Goal: Task Accomplishment & Management: Manage account settings

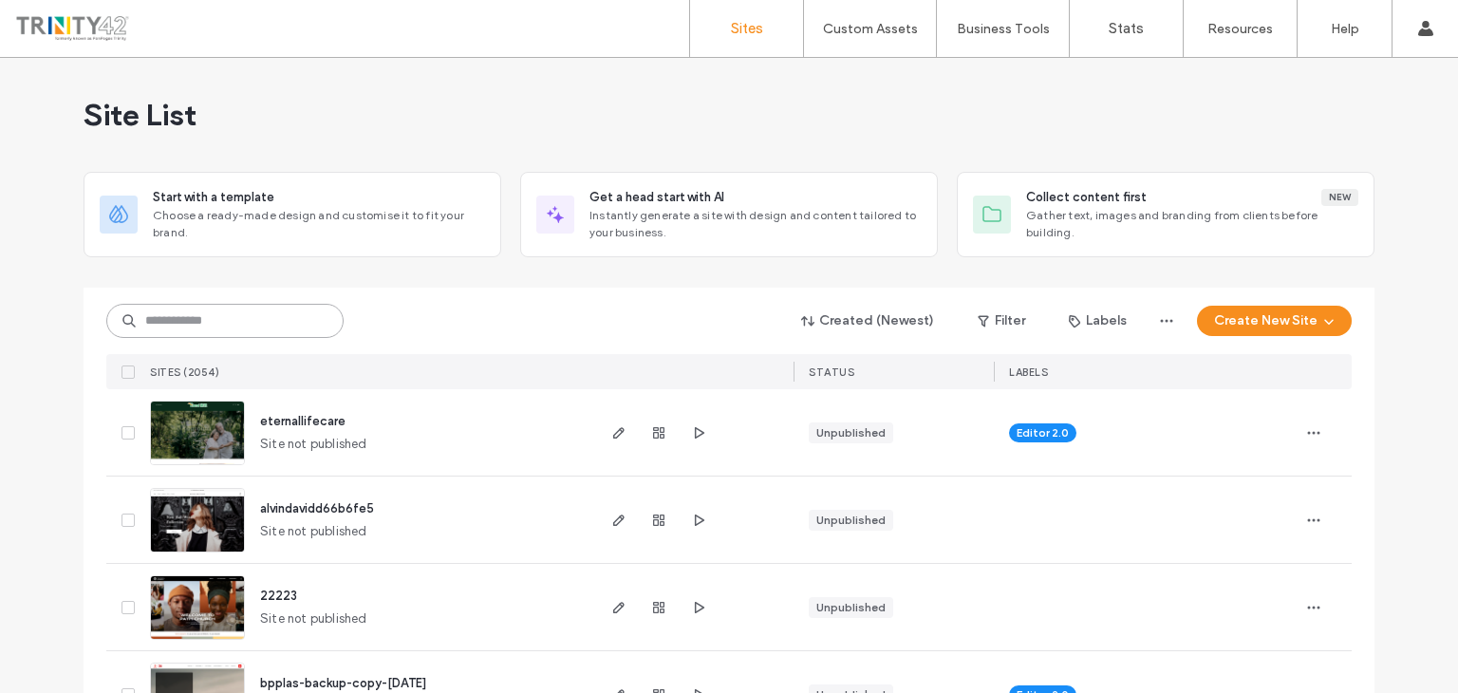
click at [257, 313] on input at bounding box center [224, 321] width 237 height 34
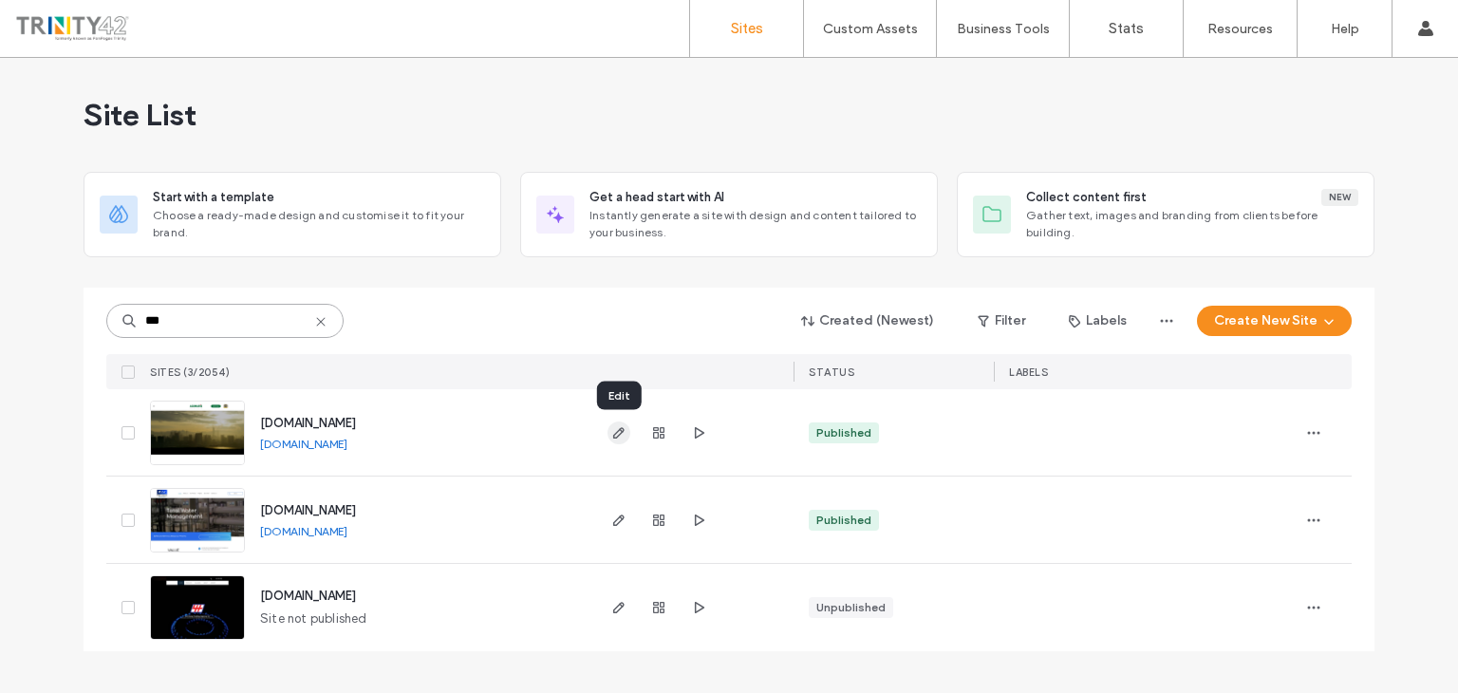
type input "***"
click at [622, 434] on icon "button" at bounding box center [618, 432] width 15 height 15
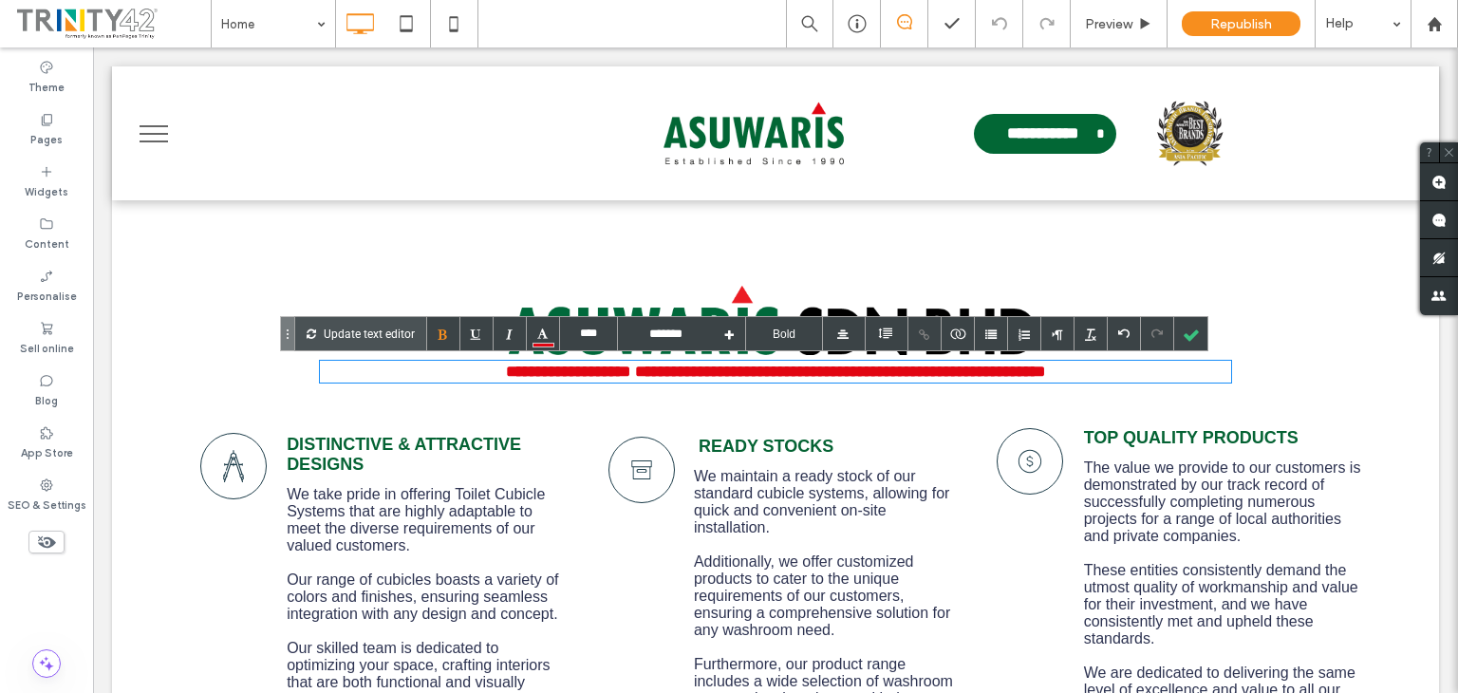
click at [1144, 374] on div "**********" at bounding box center [775, 372] width 911 height 18
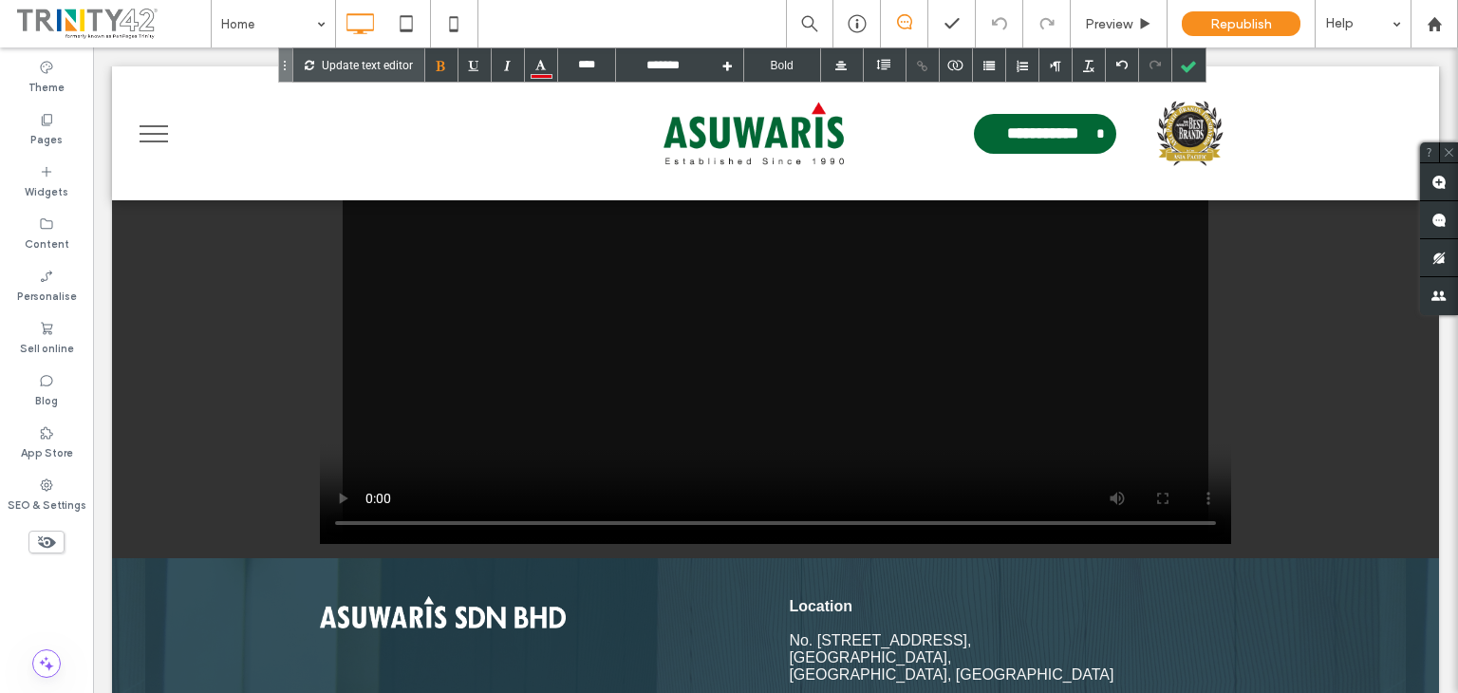
scroll to position [1850, 0]
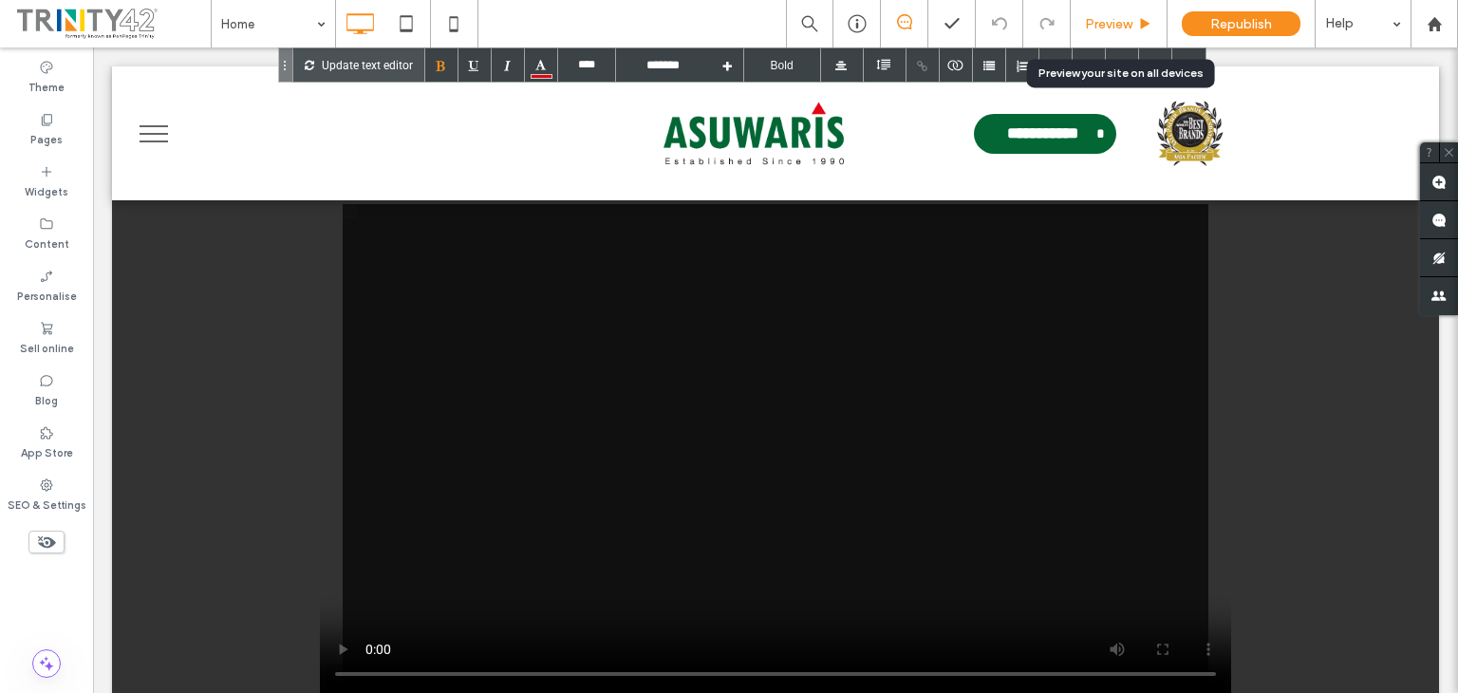
click at [1126, 22] on span "Preview" at bounding box center [1108, 24] width 47 height 16
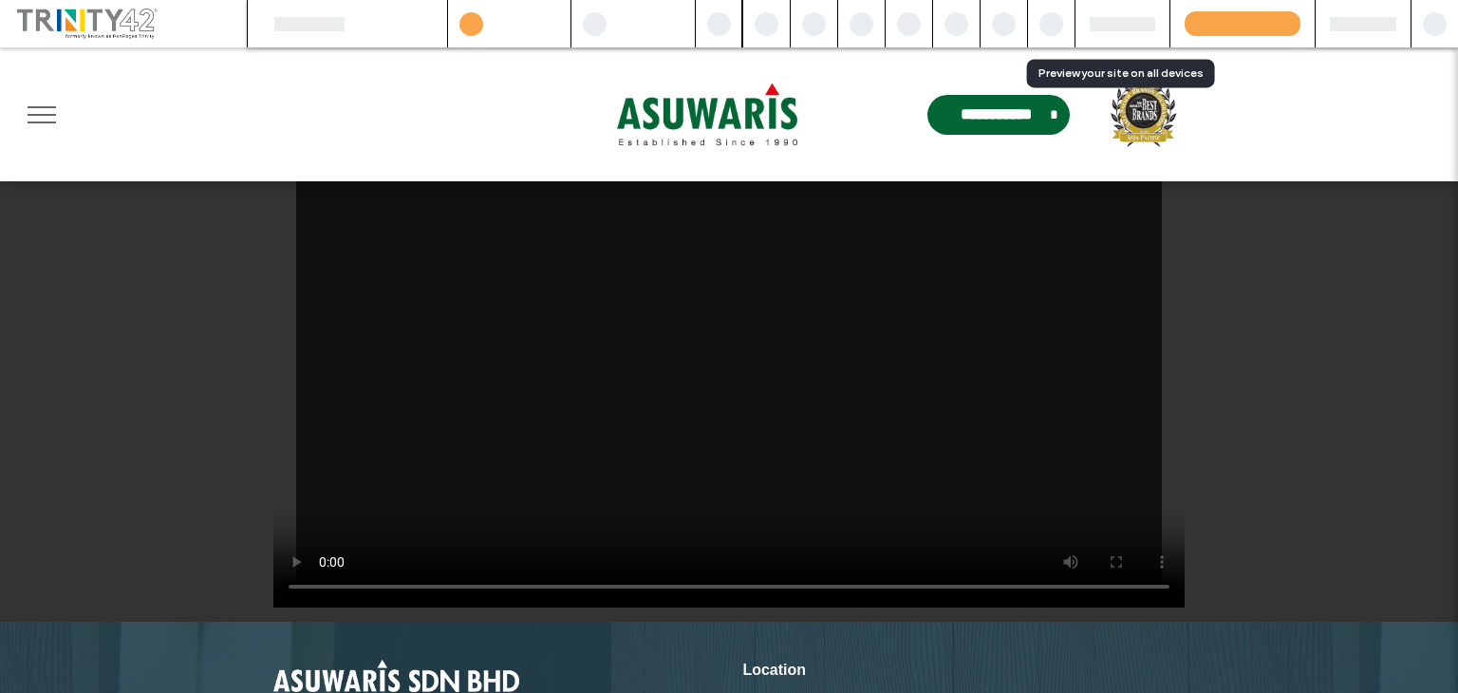
scroll to position [1799, 0]
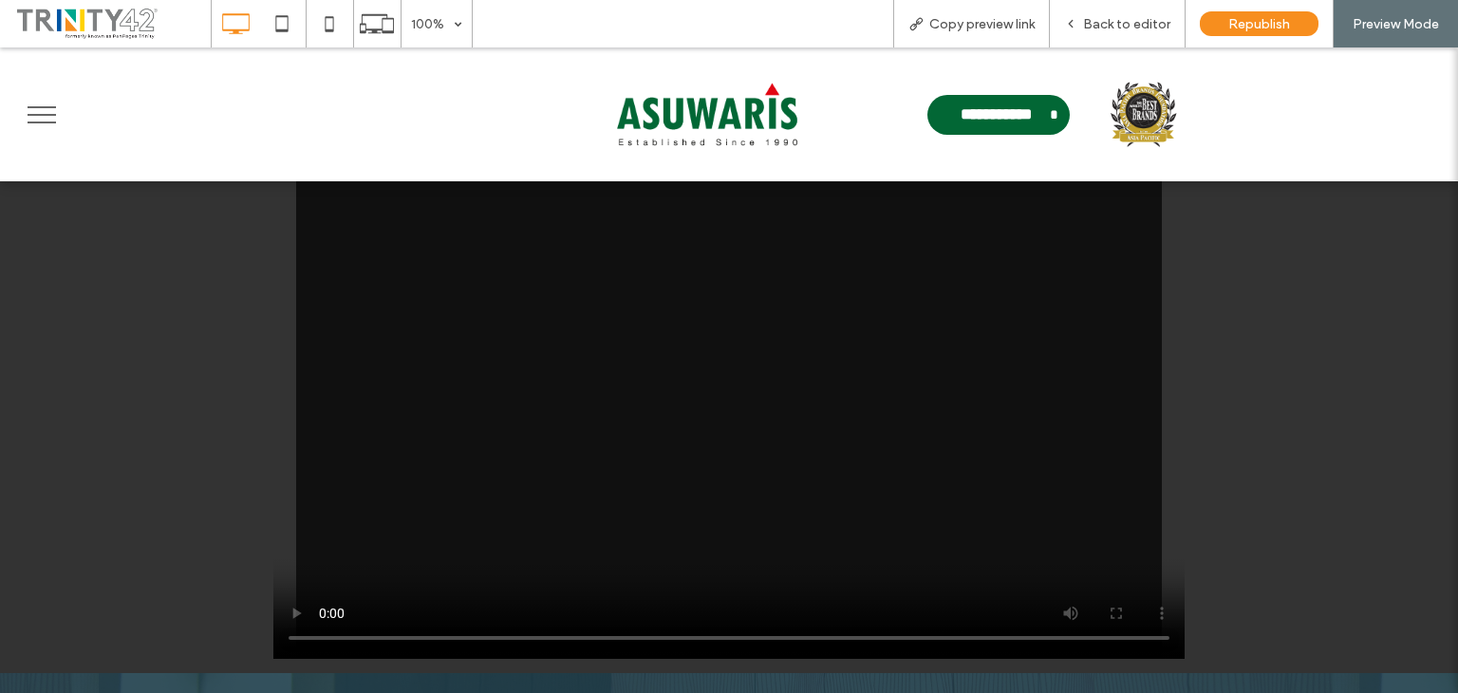
click at [47, 114] on span "menu" at bounding box center [42, 115] width 28 height 2
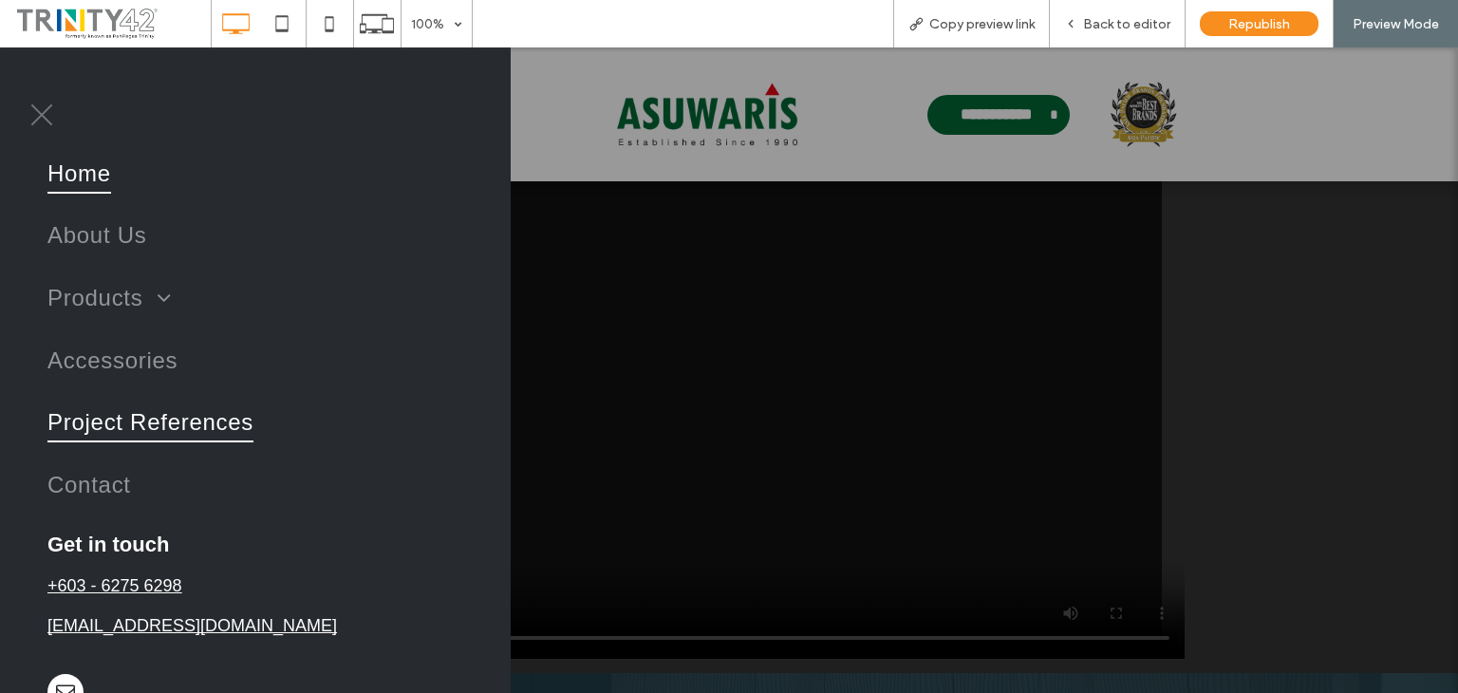
click at [153, 411] on span "Project References" at bounding box center [150, 422] width 206 height 40
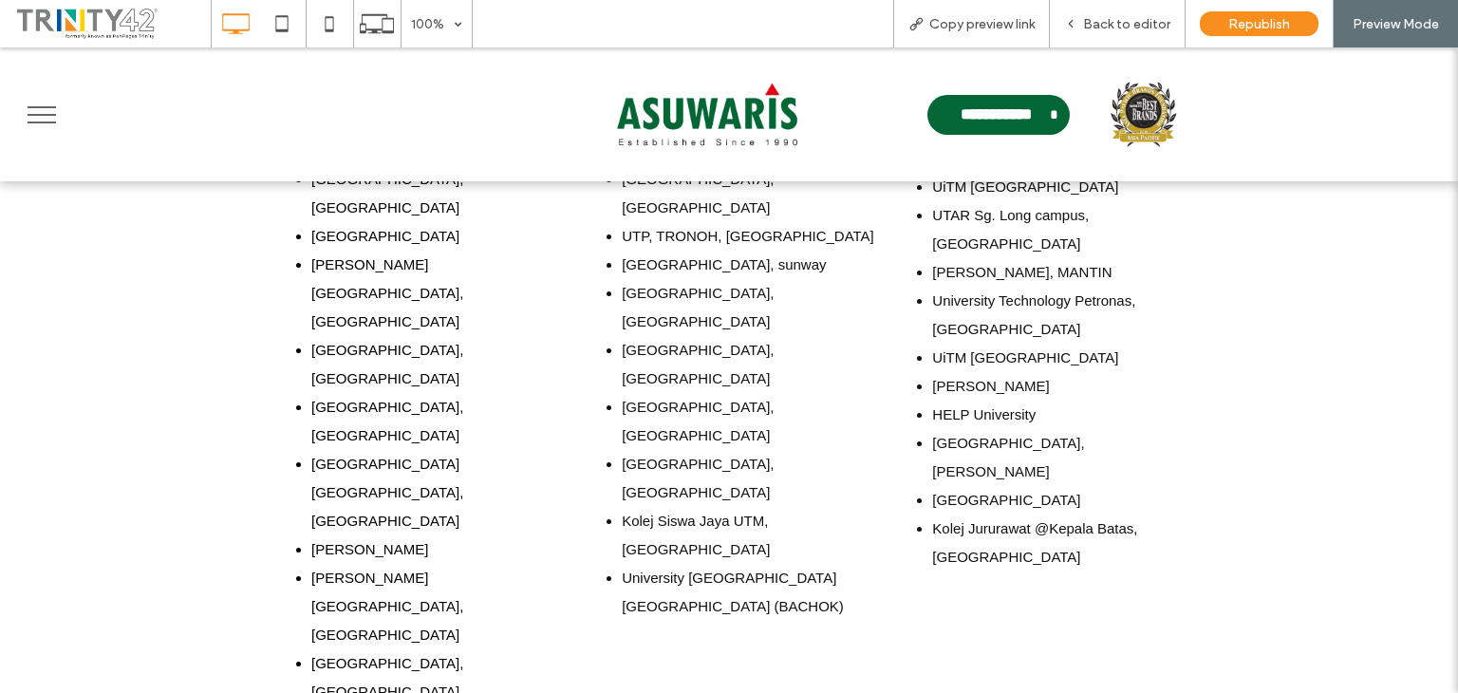
scroll to position [1819, 0]
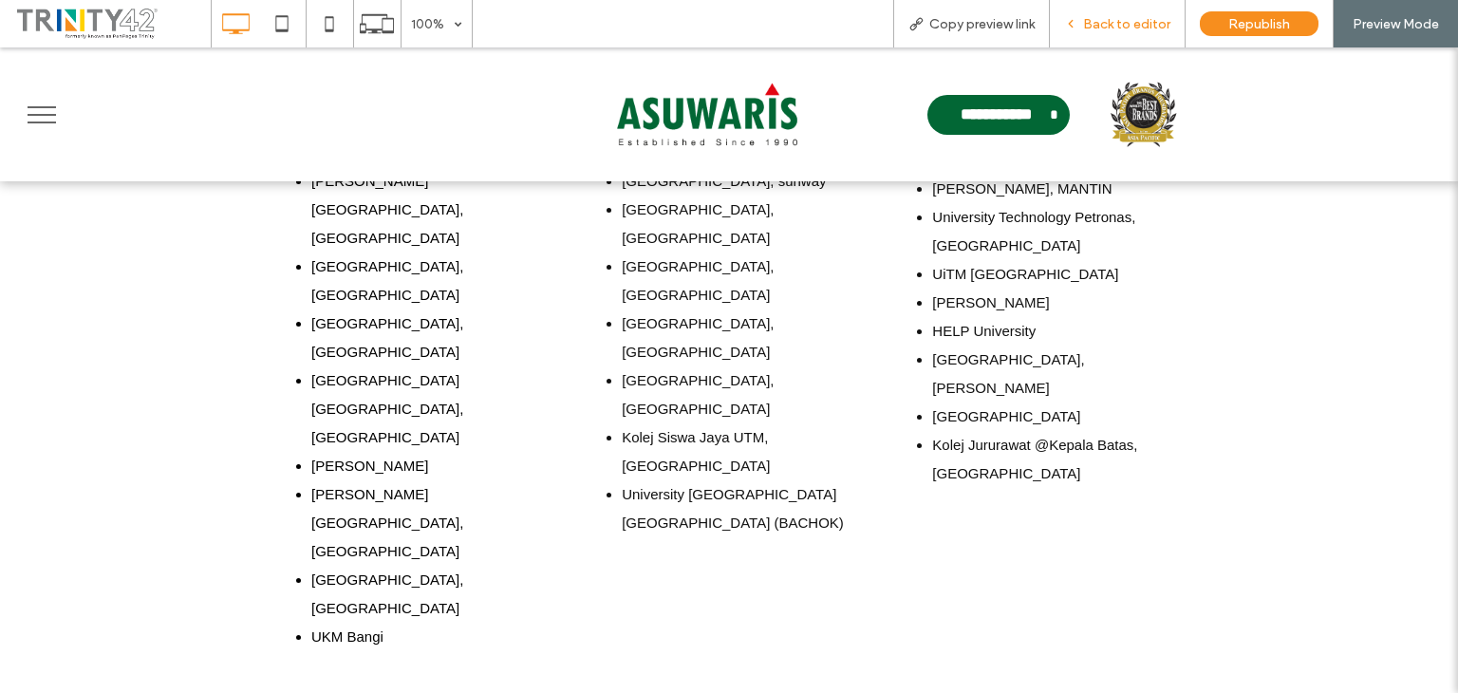
click at [1143, 19] on span "Back to editor" at bounding box center [1126, 24] width 87 height 16
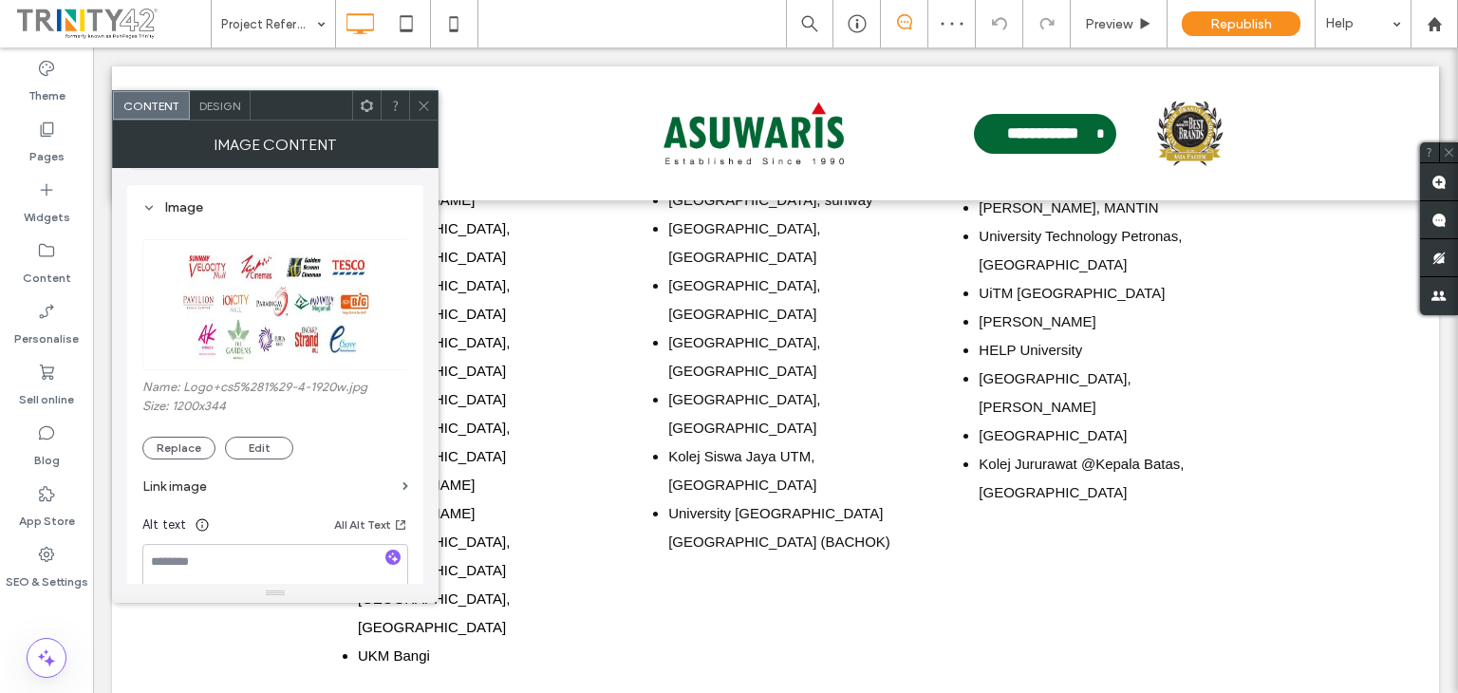
scroll to position [190, 0]
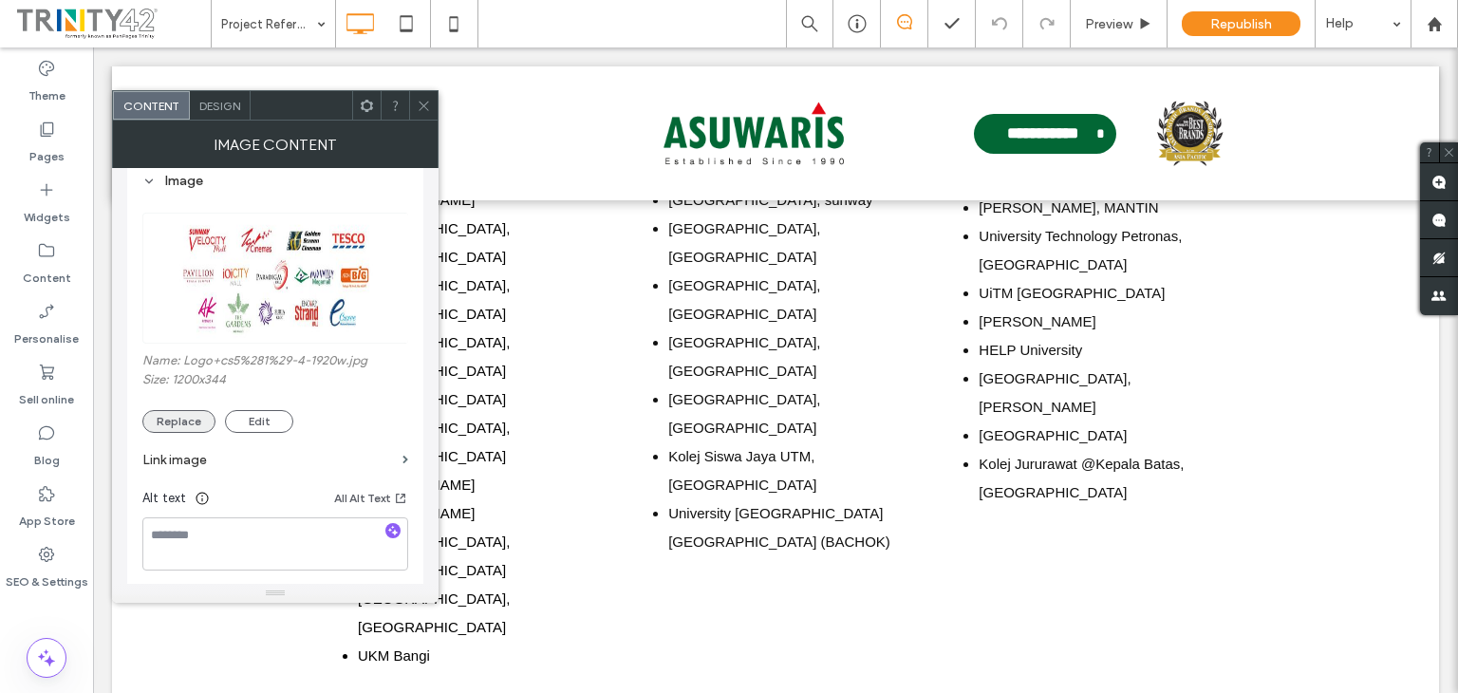
click at [191, 423] on button "Replace" at bounding box center [178, 421] width 73 height 23
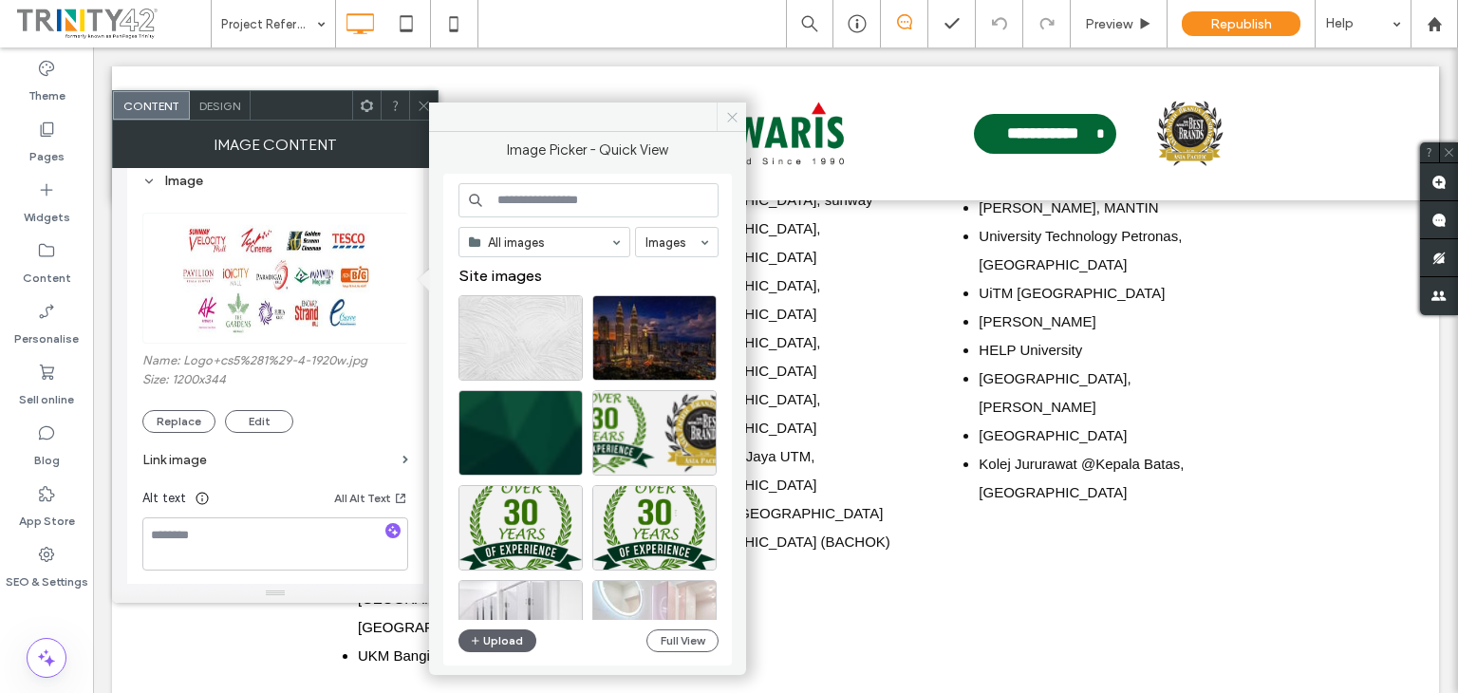
click at [738, 112] on span at bounding box center [731, 117] width 29 height 28
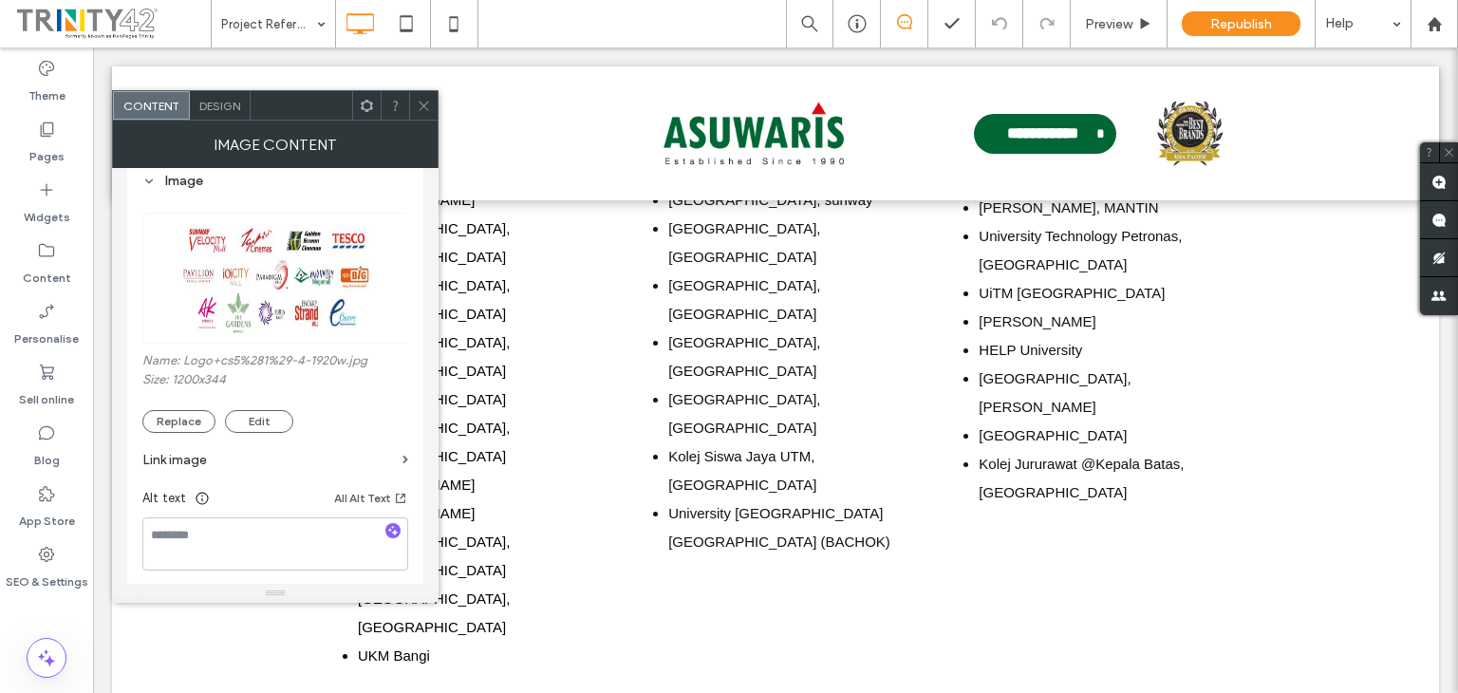
click at [429, 103] on icon at bounding box center [424, 106] width 14 height 14
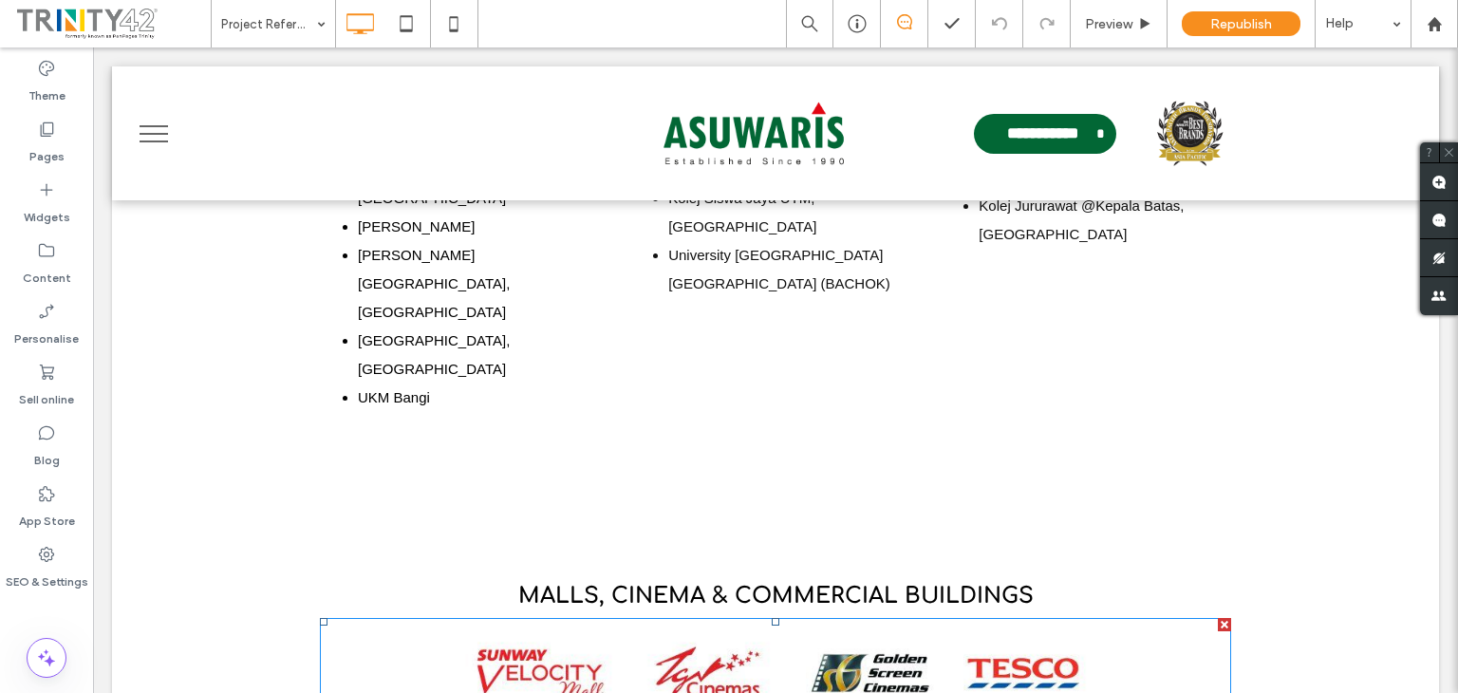
scroll to position [2103, 0]
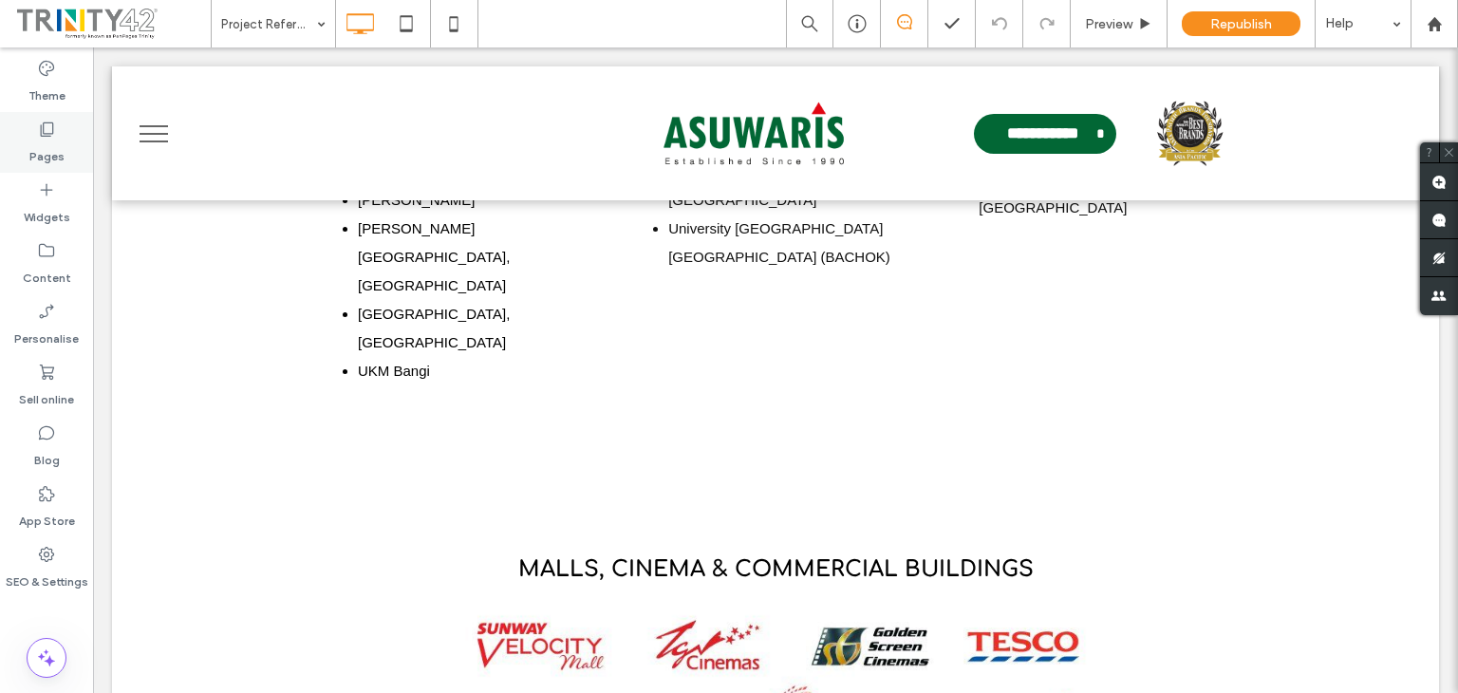
click at [45, 152] on label "Pages" at bounding box center [46, 152] width 35 height 27
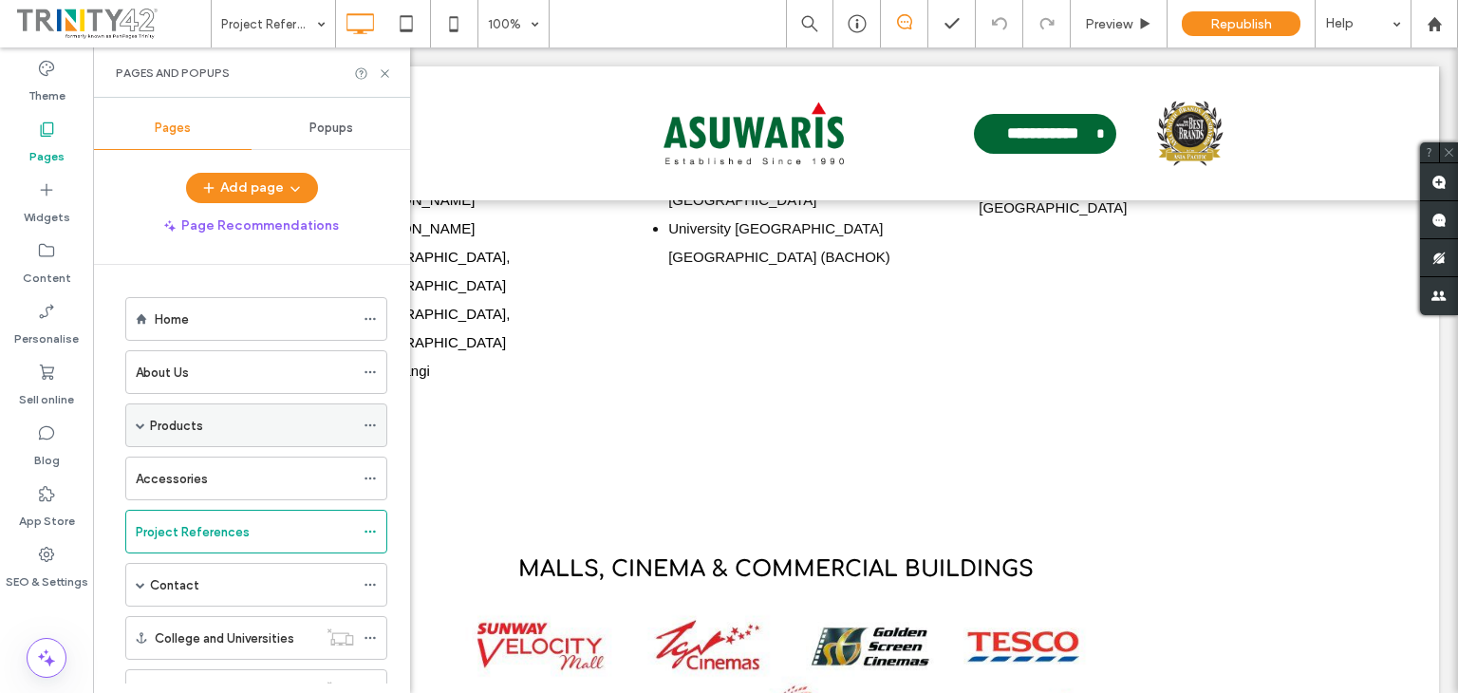
click at [136, 425] on span at bounding box center [140, 424] width 9 height 9
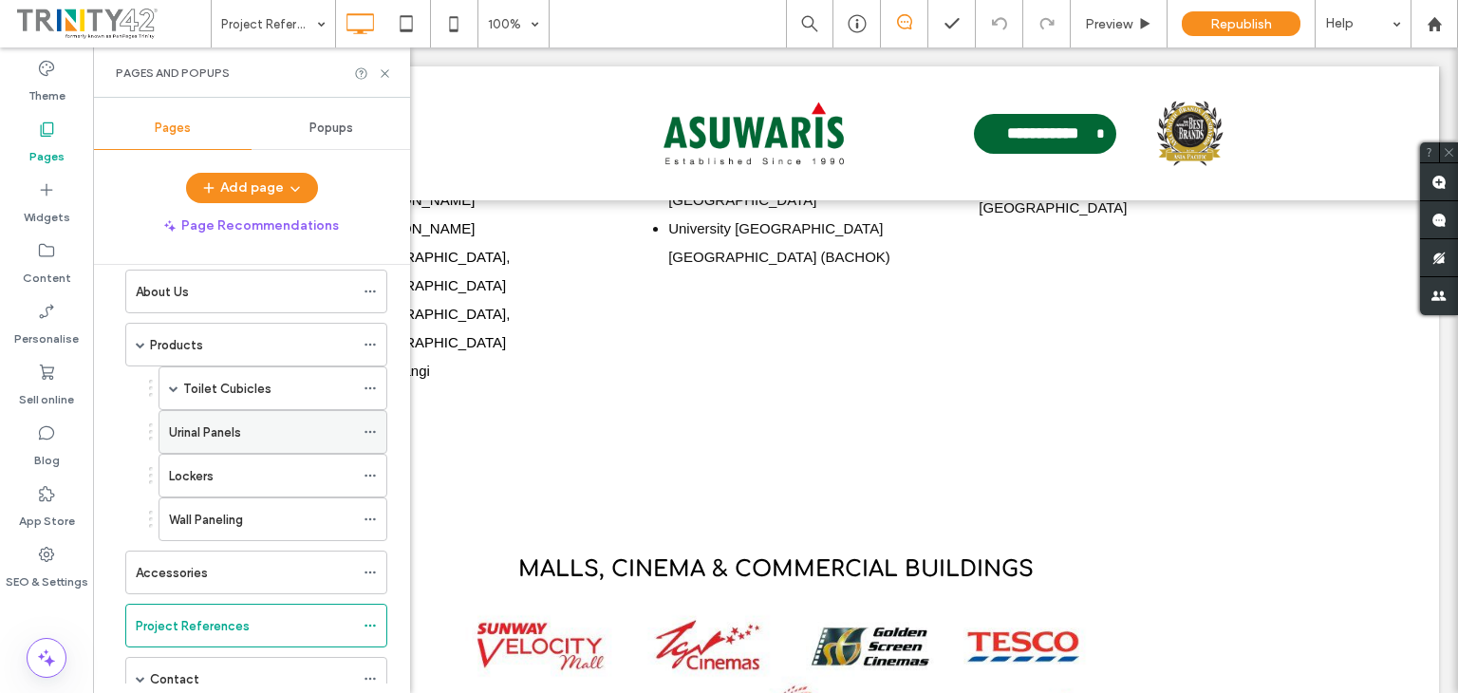
scroll to position [190, 0]
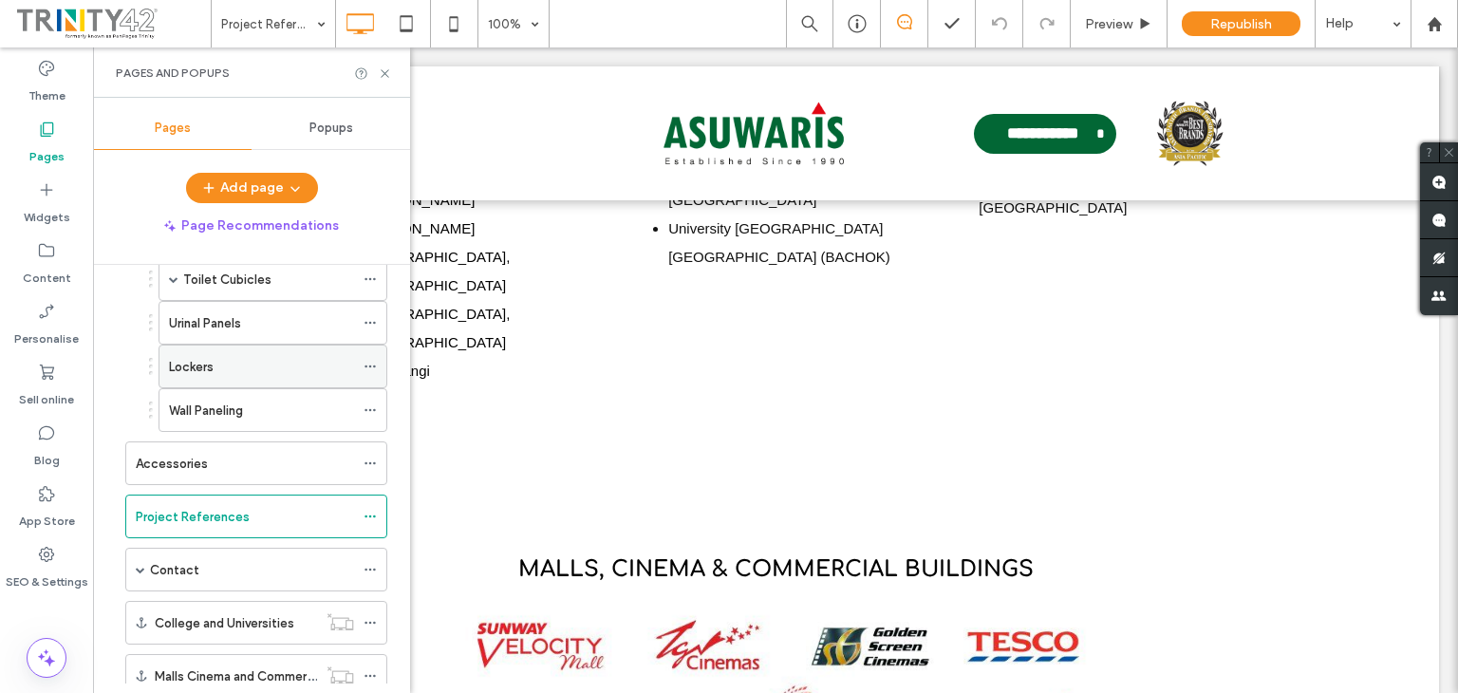
click at [230, 362] on div "Lockers" at bounding box center [261, 367] width 185 height 20
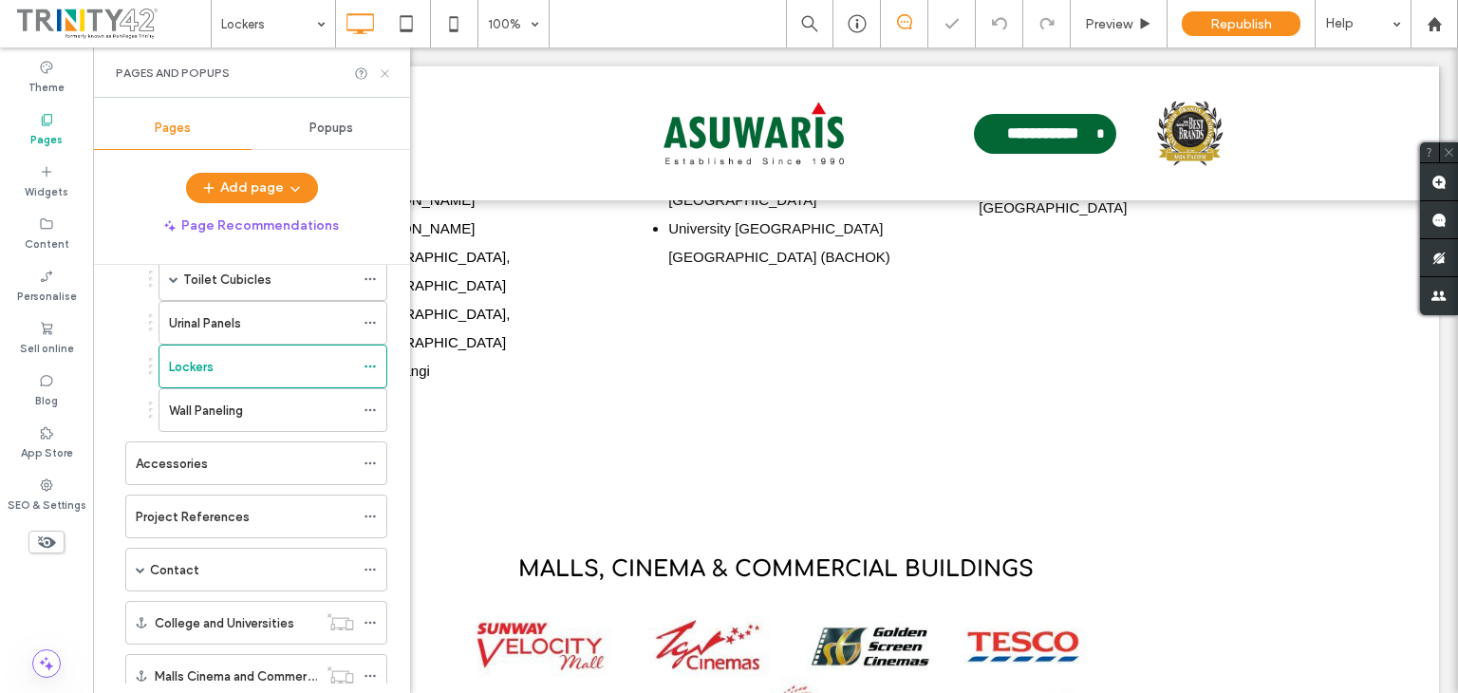
click at [383, 73] on icon at bounding box center [385, 73] width 14 height 14
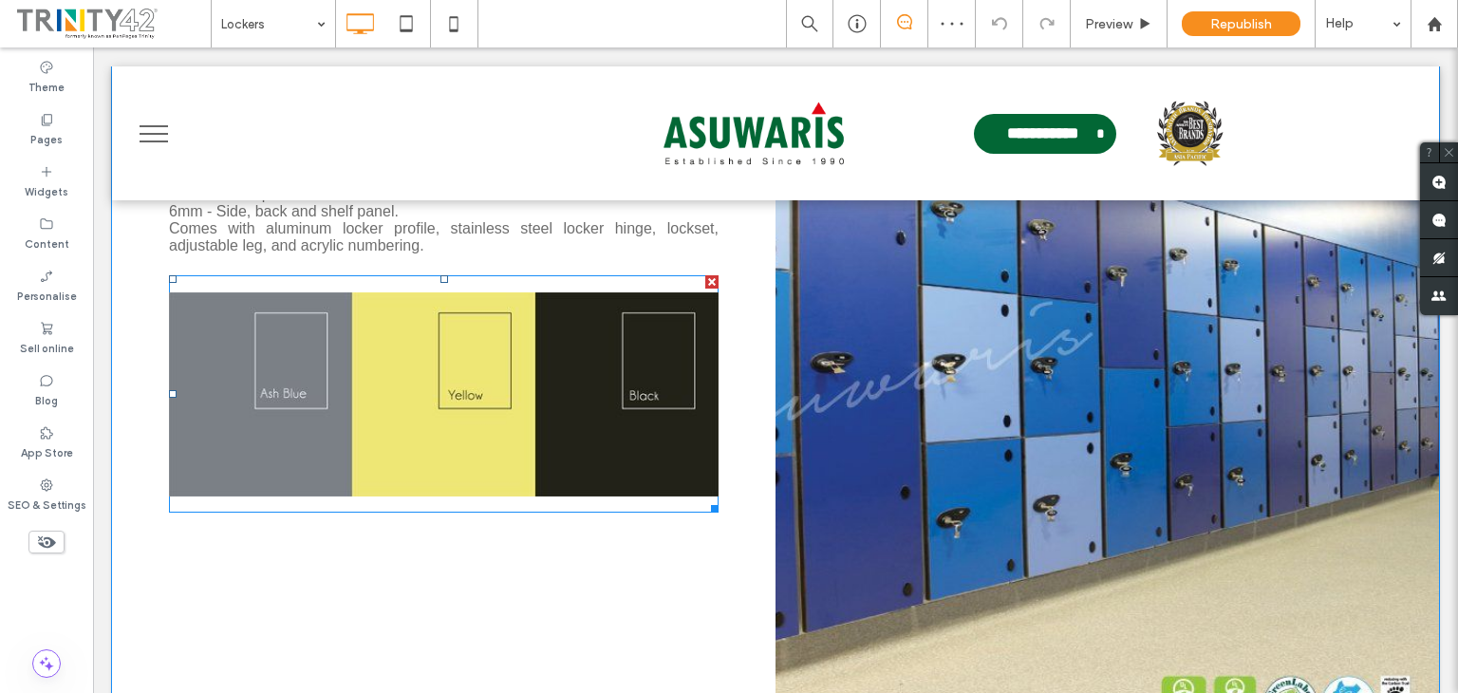
click at [422, 385] on li "Slide title Write your caption here Button" at bounding box center [444, 393] width 550 height 237
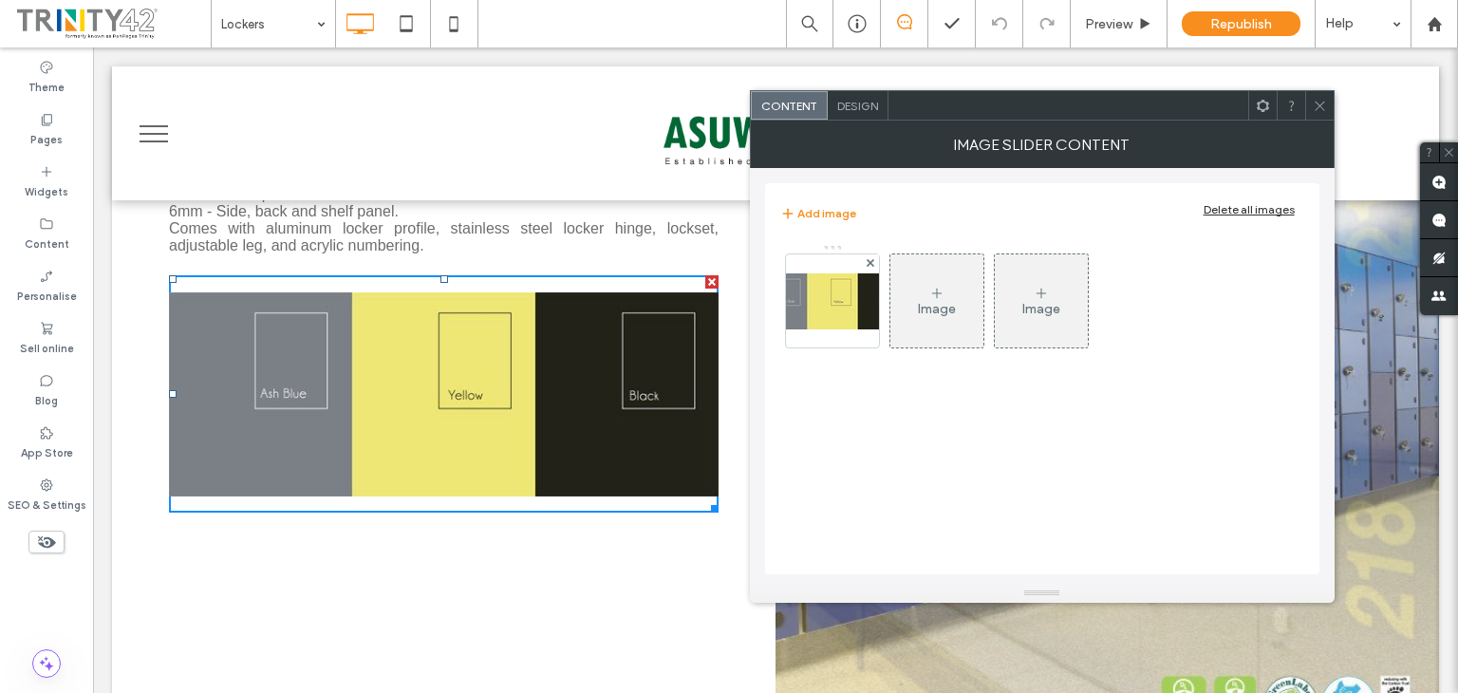
click at [949, 317] on div "Image" at bounding box center [936, 300] width 93 height 89
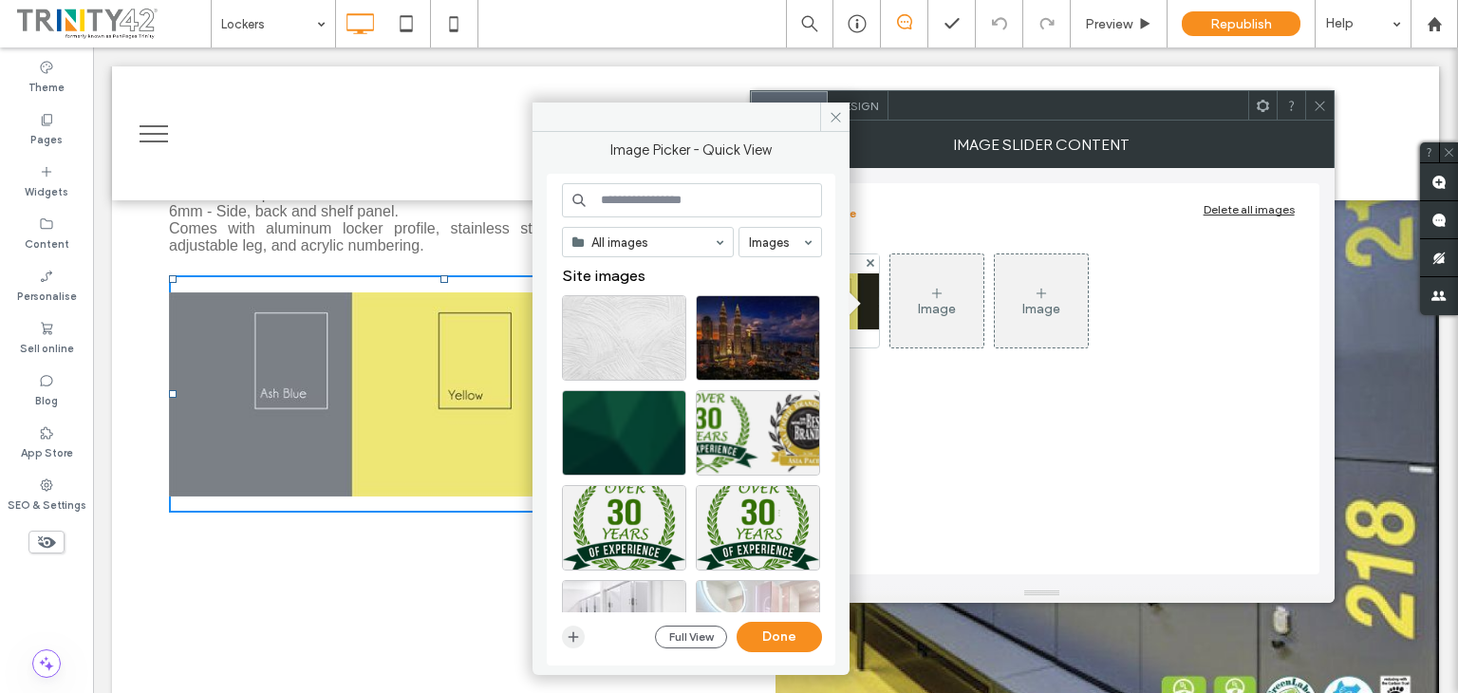
click at [575, 635] on icon "button" at bounding box center [573, 636] width 15 height 15
click at [834, 115] on use at bounding box center [834, 116] width 9 height 9
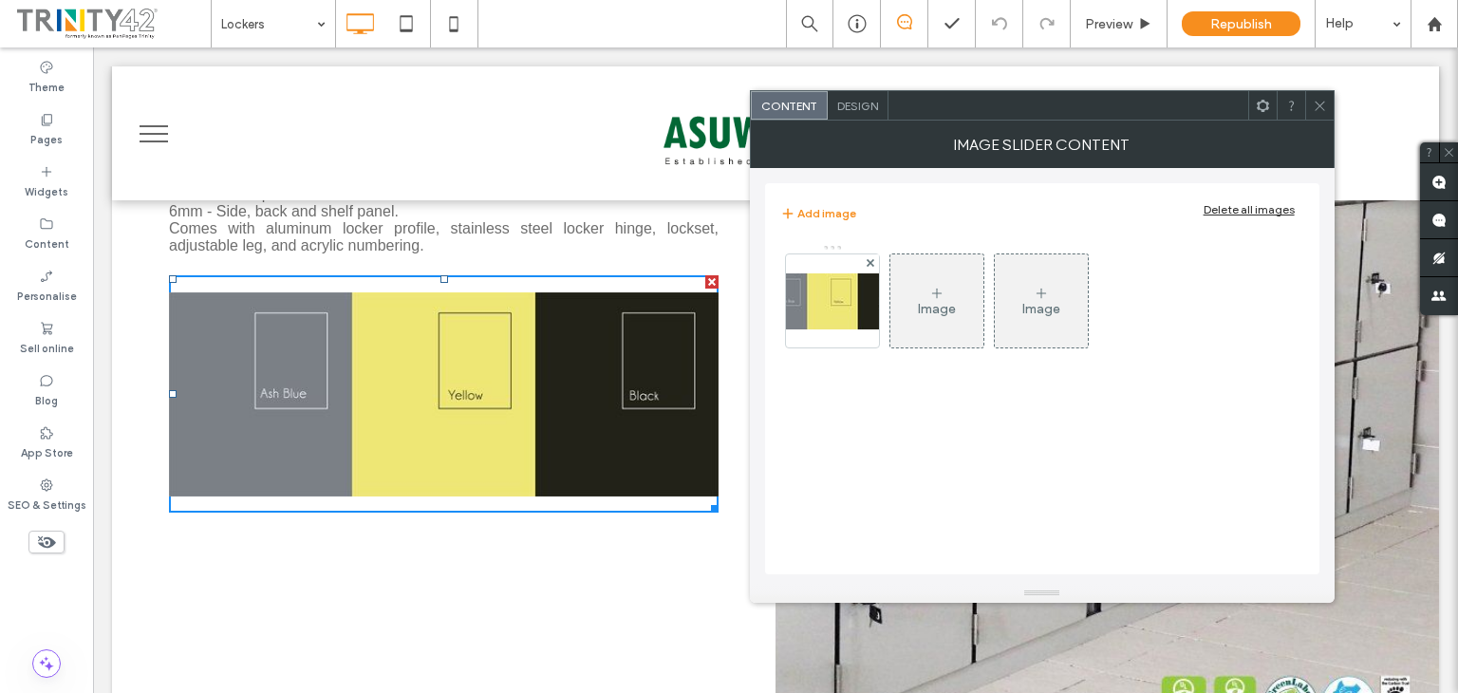
click at [1319, 106] on icon at bounding box center [1320, 106] width 14 height 14
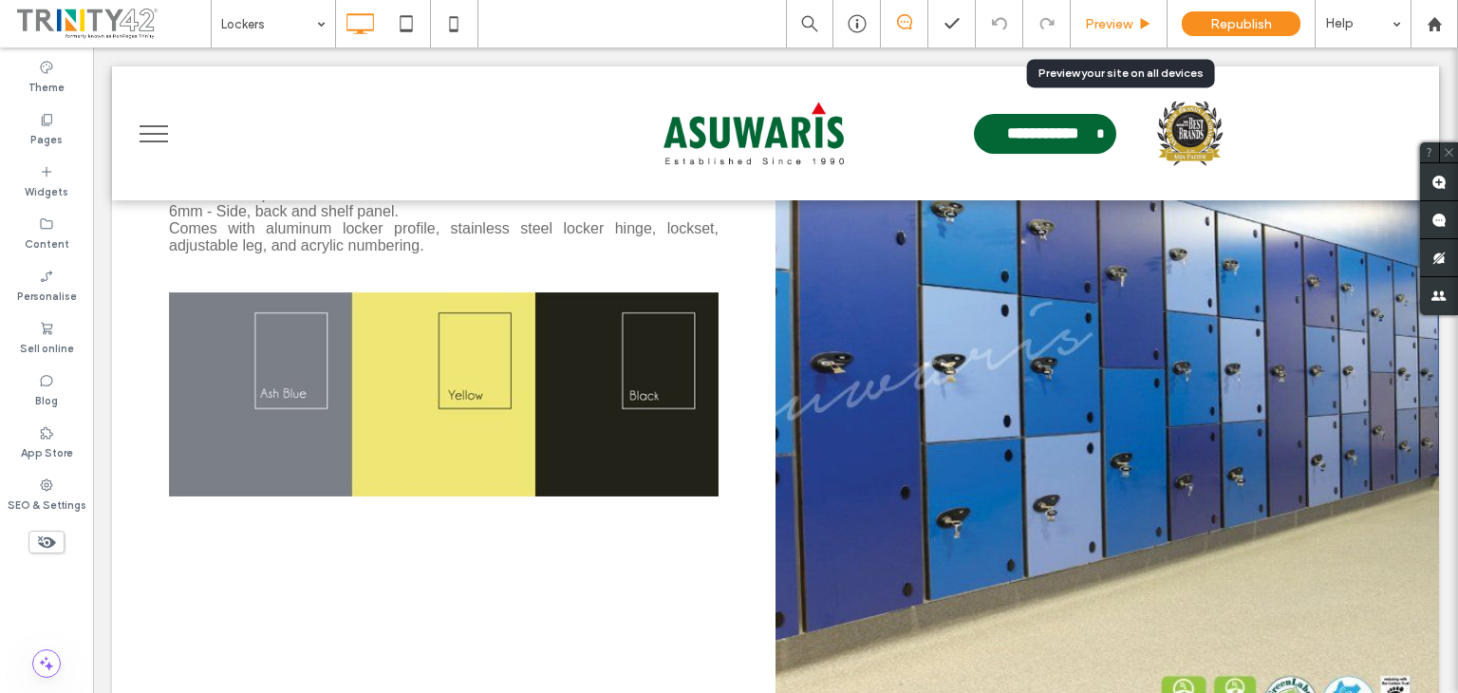
click at [1098, 30] on span "Preview" at bounding box center [1108, 24] width 47 height 16
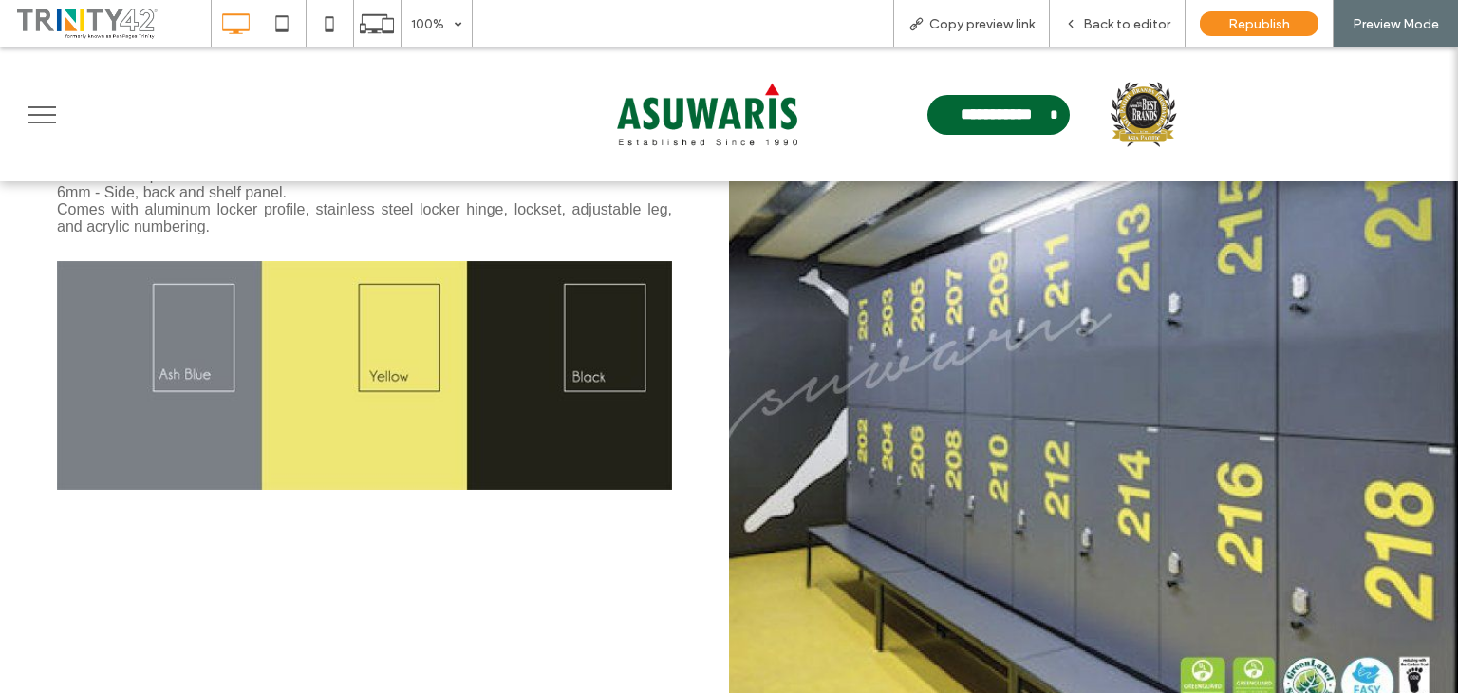
click at [110, 15] on span at bounding box center [112, 24] width 196 height 38
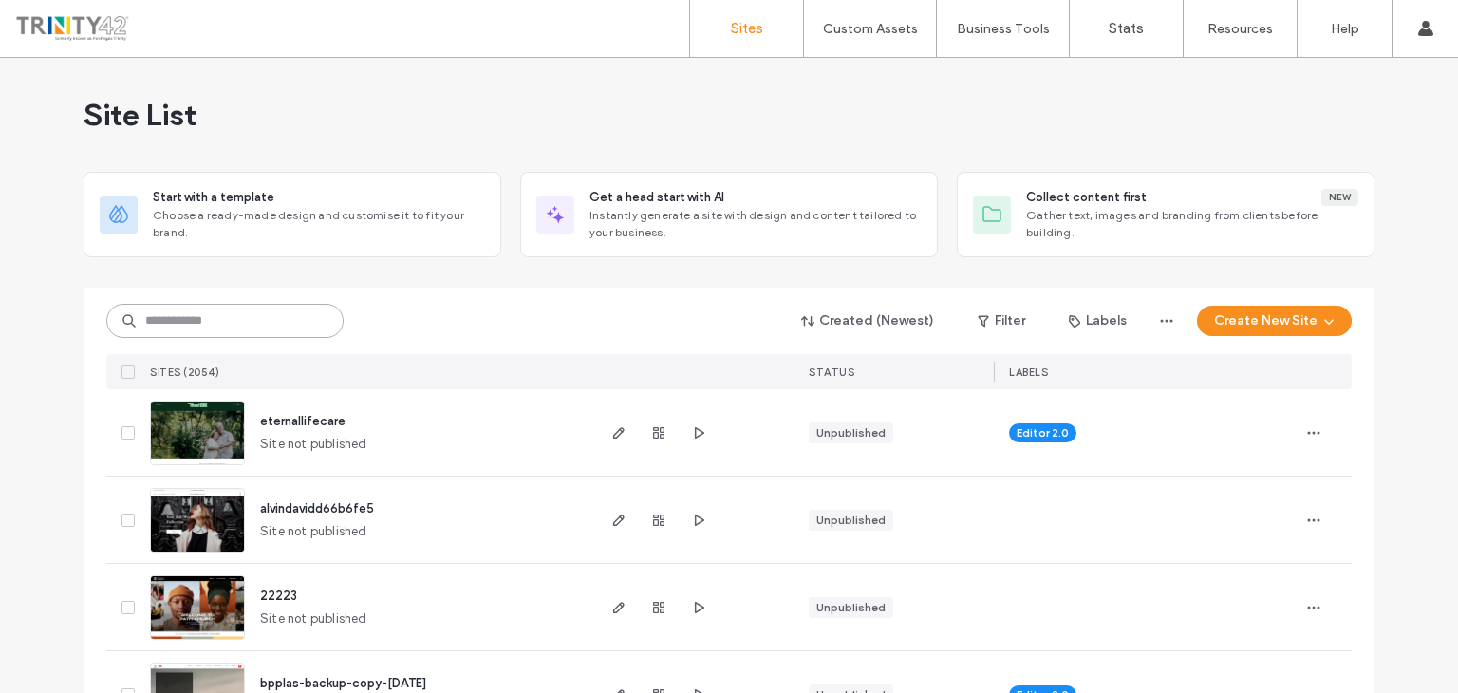
click at [232, 316] on input at bounding box center [224, 321] width 237 height 34
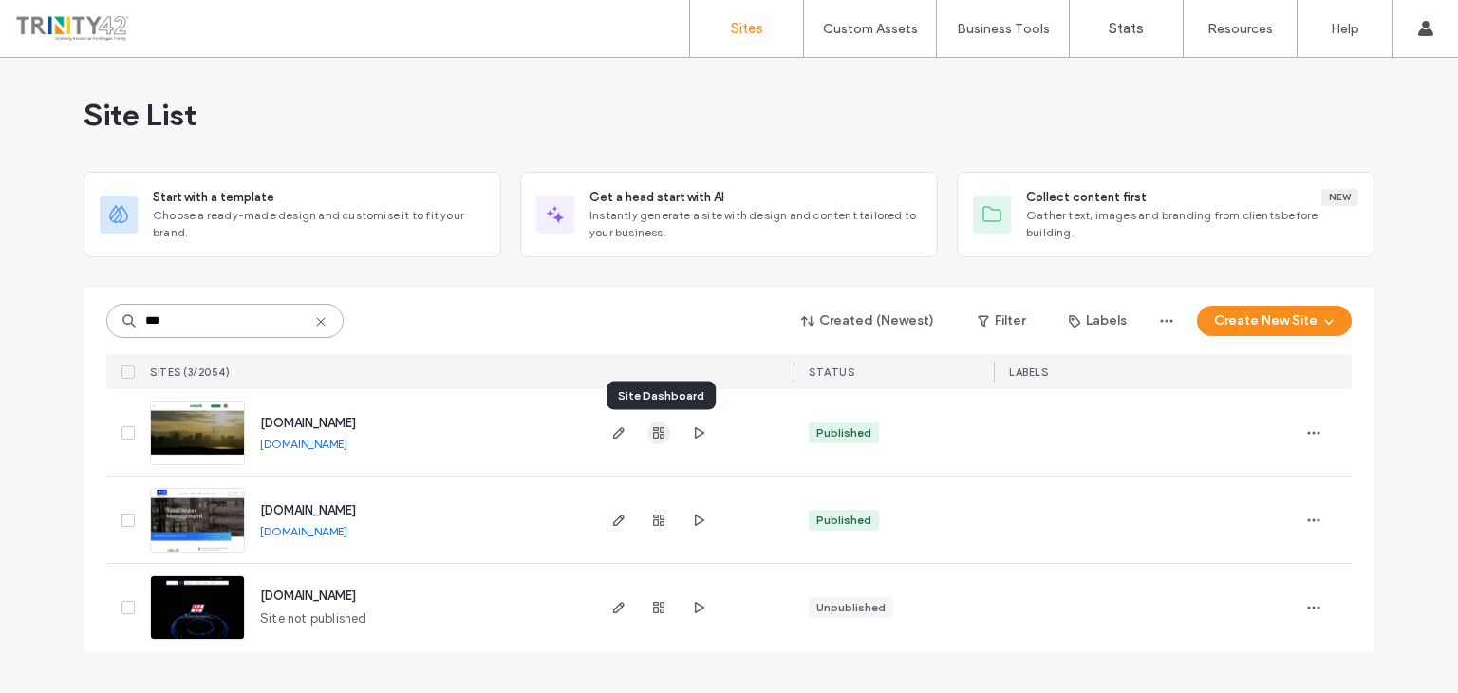
type input "***"
click at [662, 431] on use "button" at bounding box center [658, 432] width 11 height 11
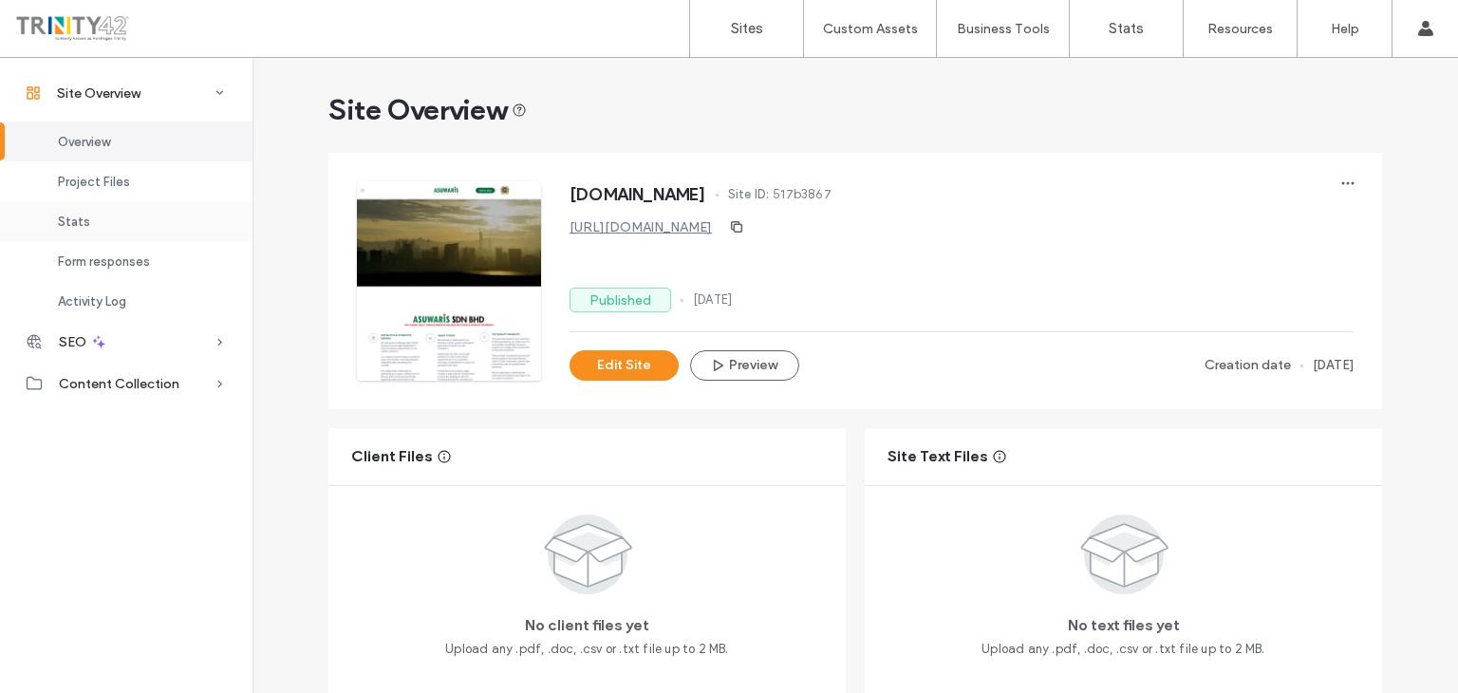
click at [78, 211] on div "Stats" at bounding box center [126, 221] width 252 height 40
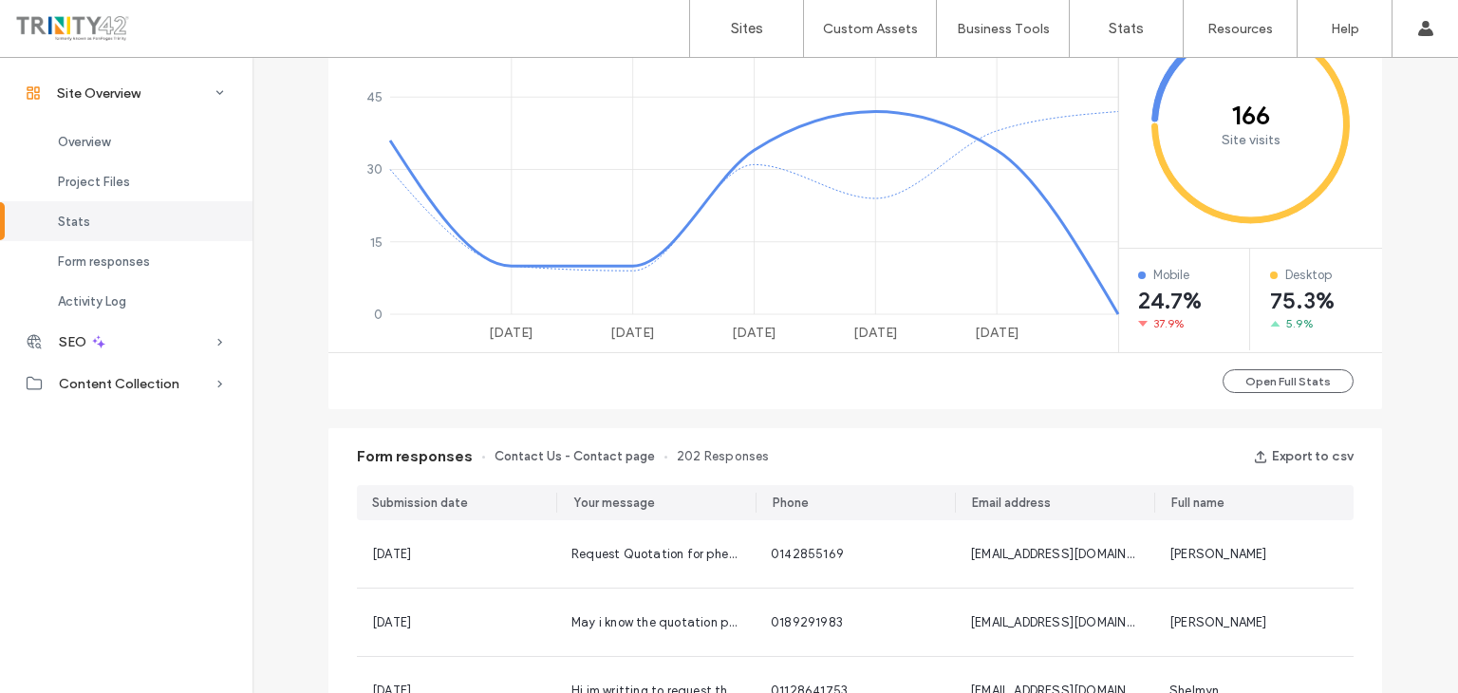
scroll to position [895, 0]
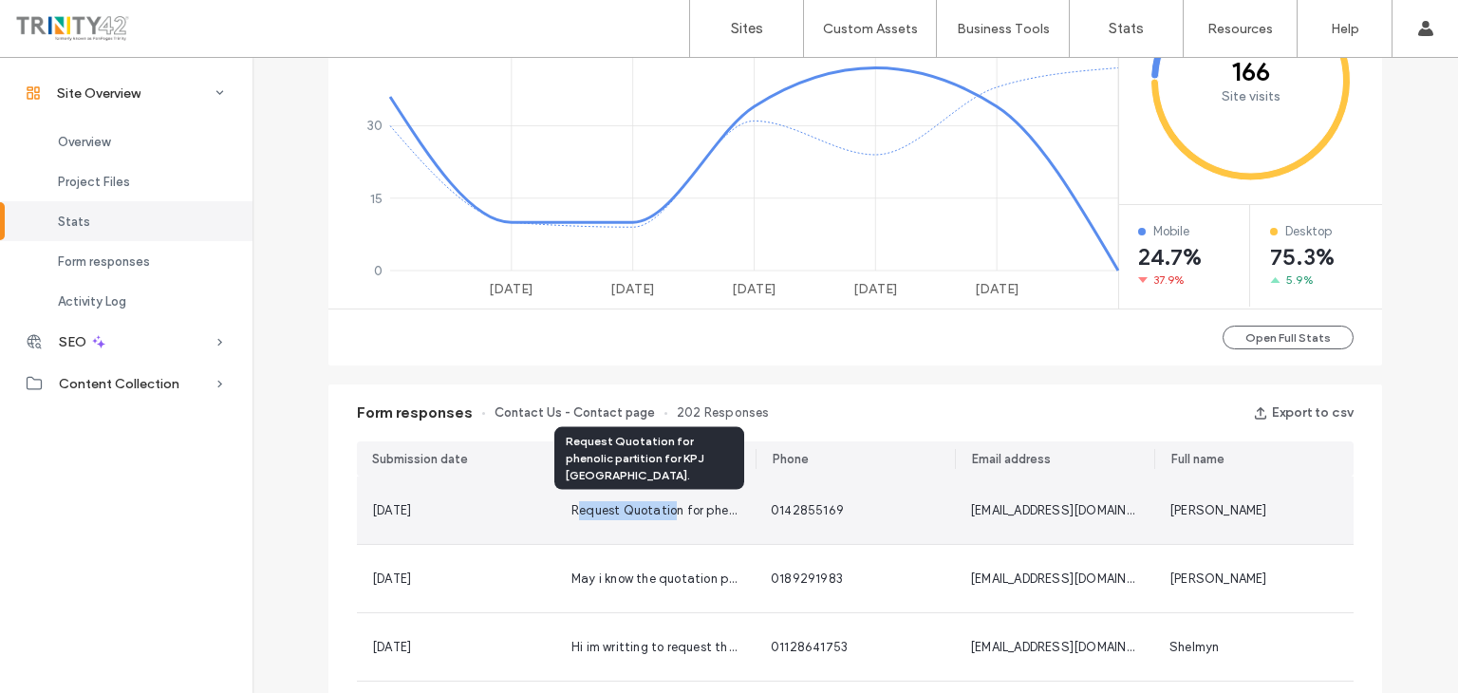
drag, startPoint x: 671, startPoint y: 514, endPoint x: 571, endPoint y: 513, distance: 99.7
click at [571, 513] on span "Request Quotation for phenolic partition for KPJ Pahang." at bounding box center [778, 510] width 415 height 14
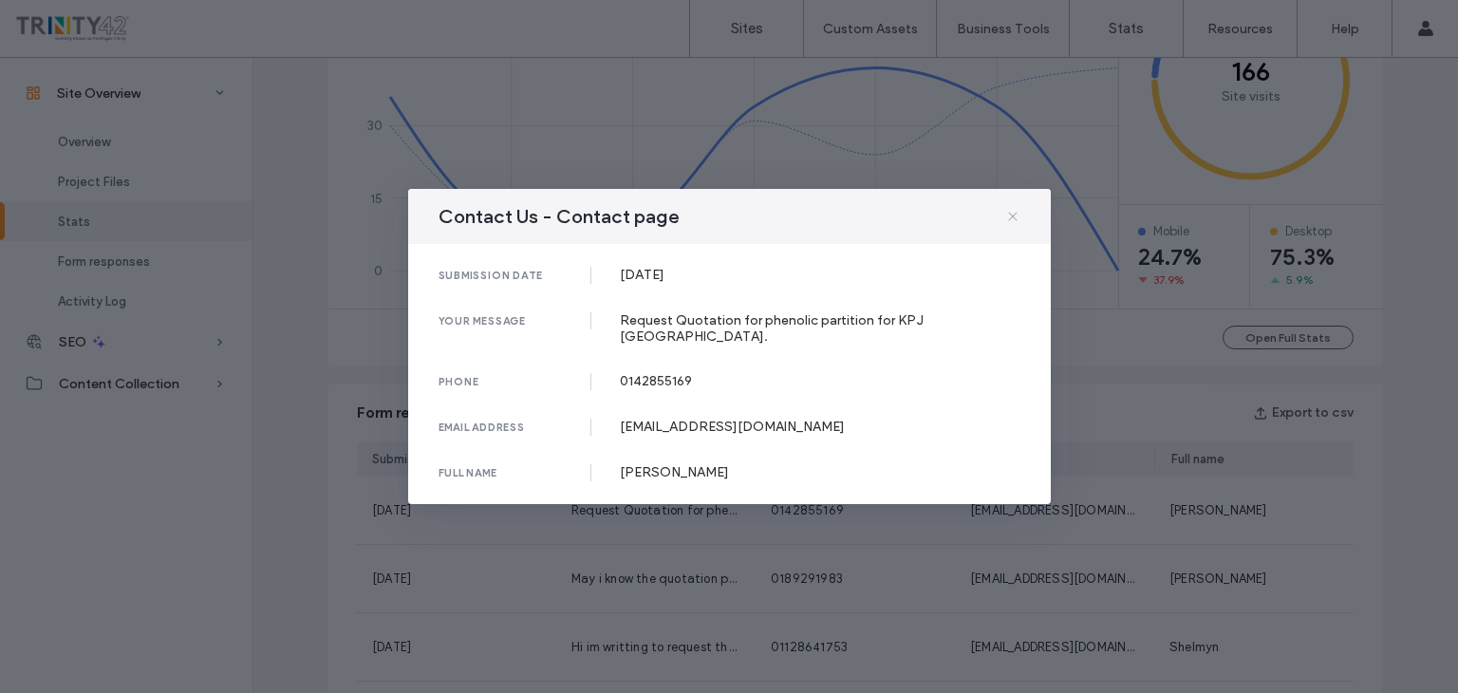
click at [1012, 224] on icon at bounding box center [1012, 216] width 15 height 15
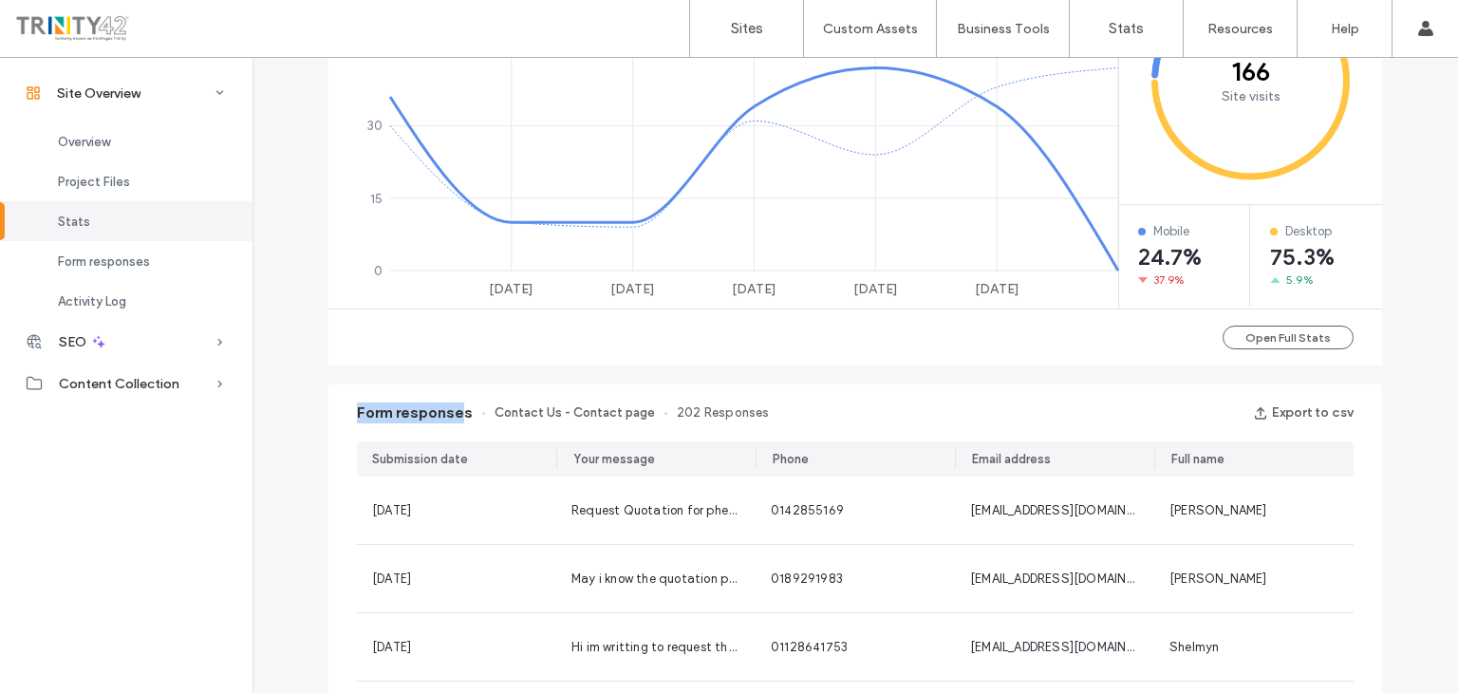
drag, startPoint x: 355, startPoint y: 415, endPoint x: 457, endPoint y: 420, distance: 102.6
click at [457, 420] on span "Form responses" at bounding box center [415, 412] width 116 height 21
